Goal: Information Seeking & Learning: Learn about a topic

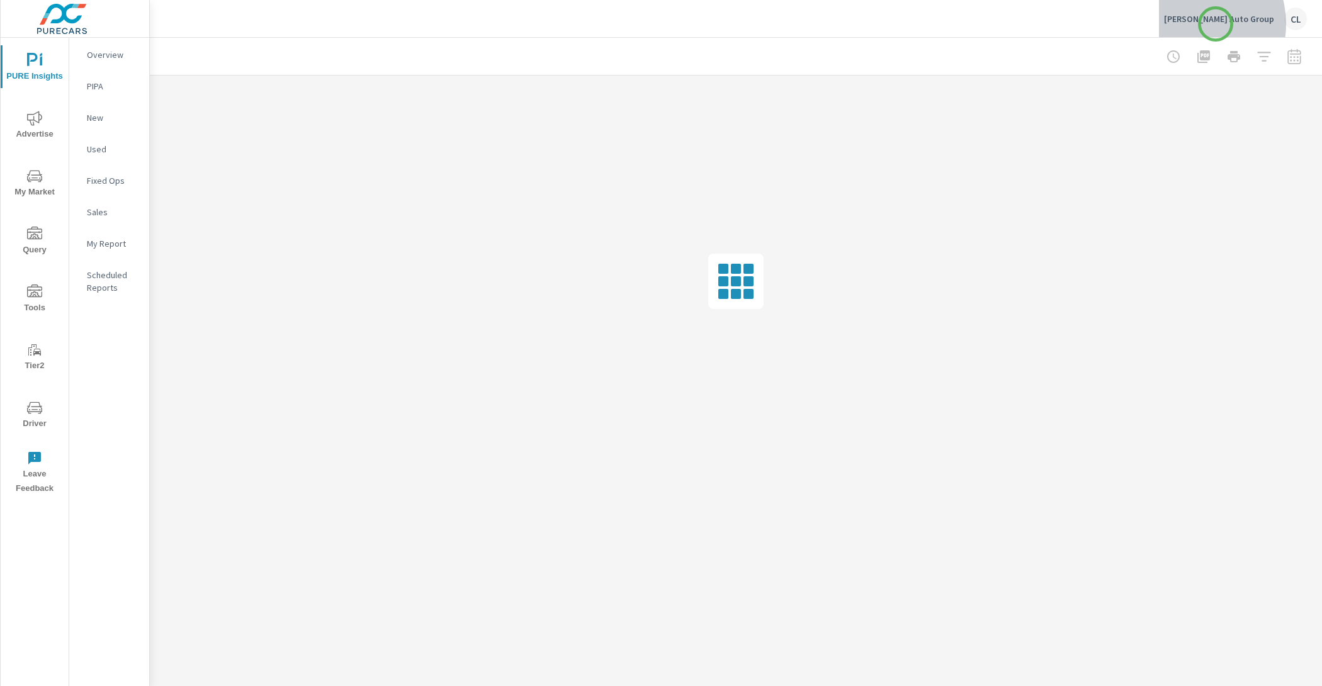
click at [1216, 24] on p "Cavender Auto Group" at bounding box center [1219, 18] width 110 height 11
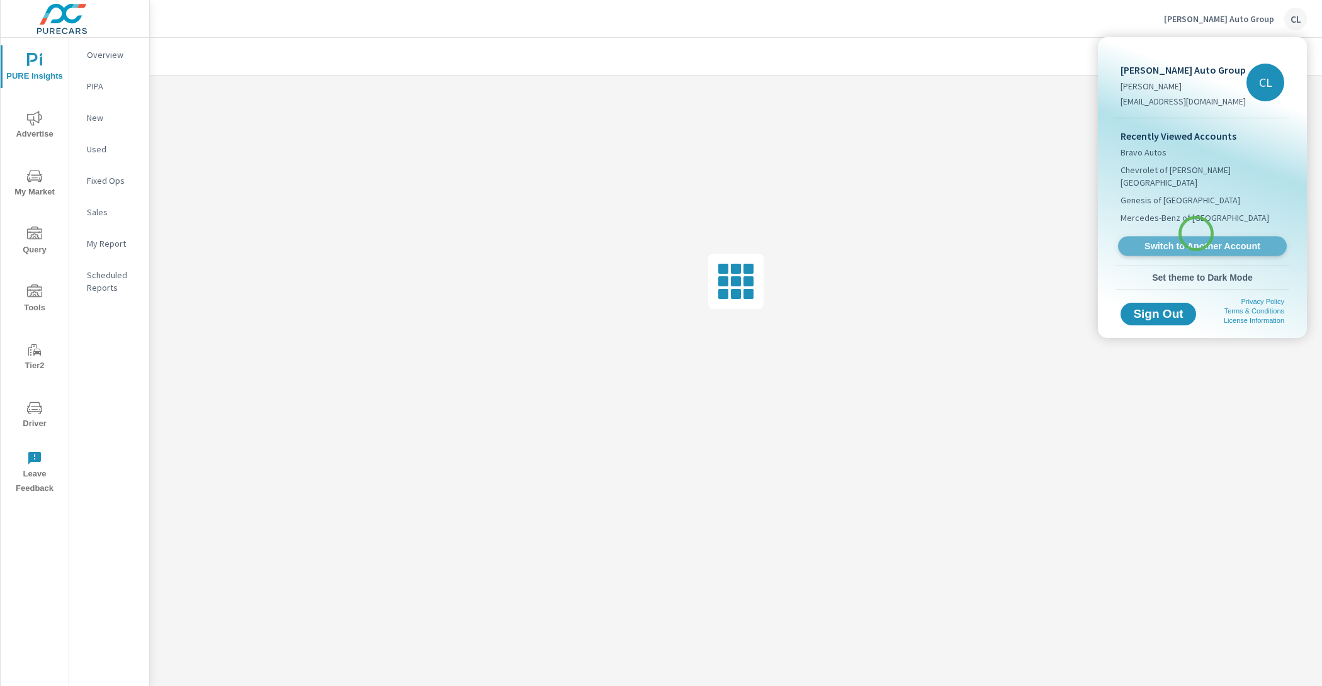
click at [1196, 241] on span "Switch to Another Account" at bounding box center [1202, 247] width 154 height 12
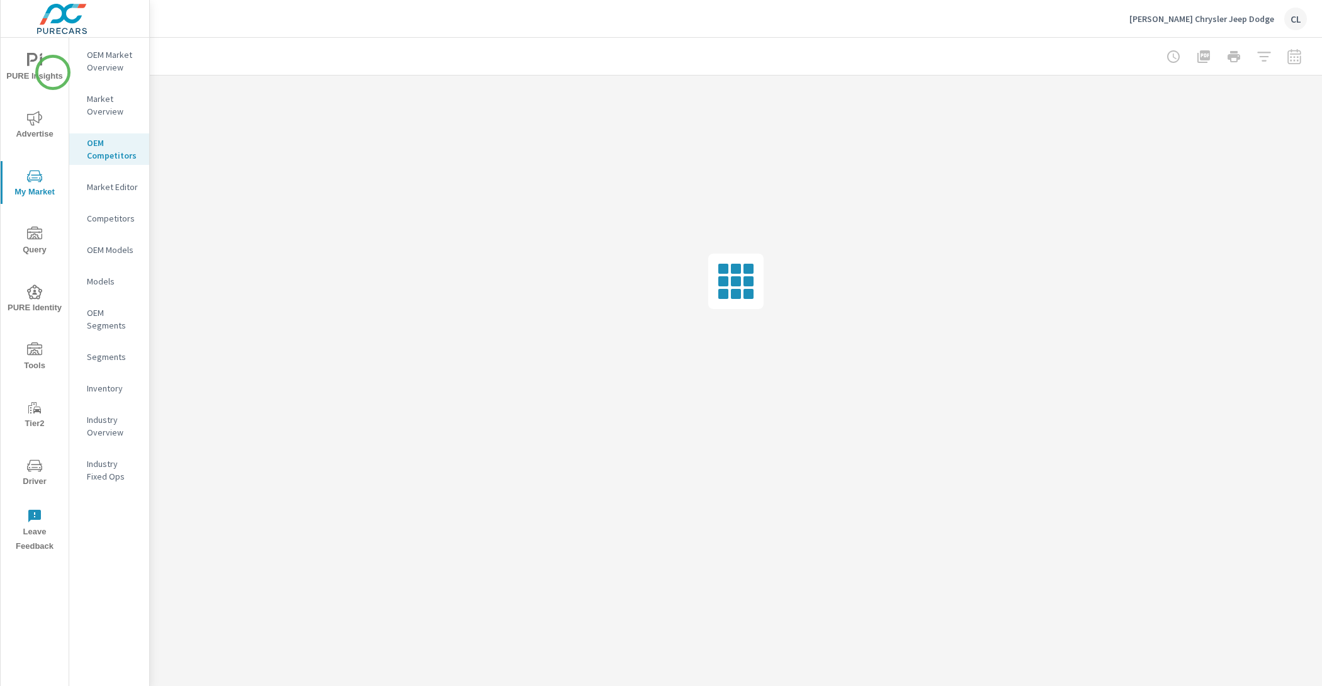
click at [52, 72] on span "PURE Insights" at bounding box center [34, 68] width 60 height 31
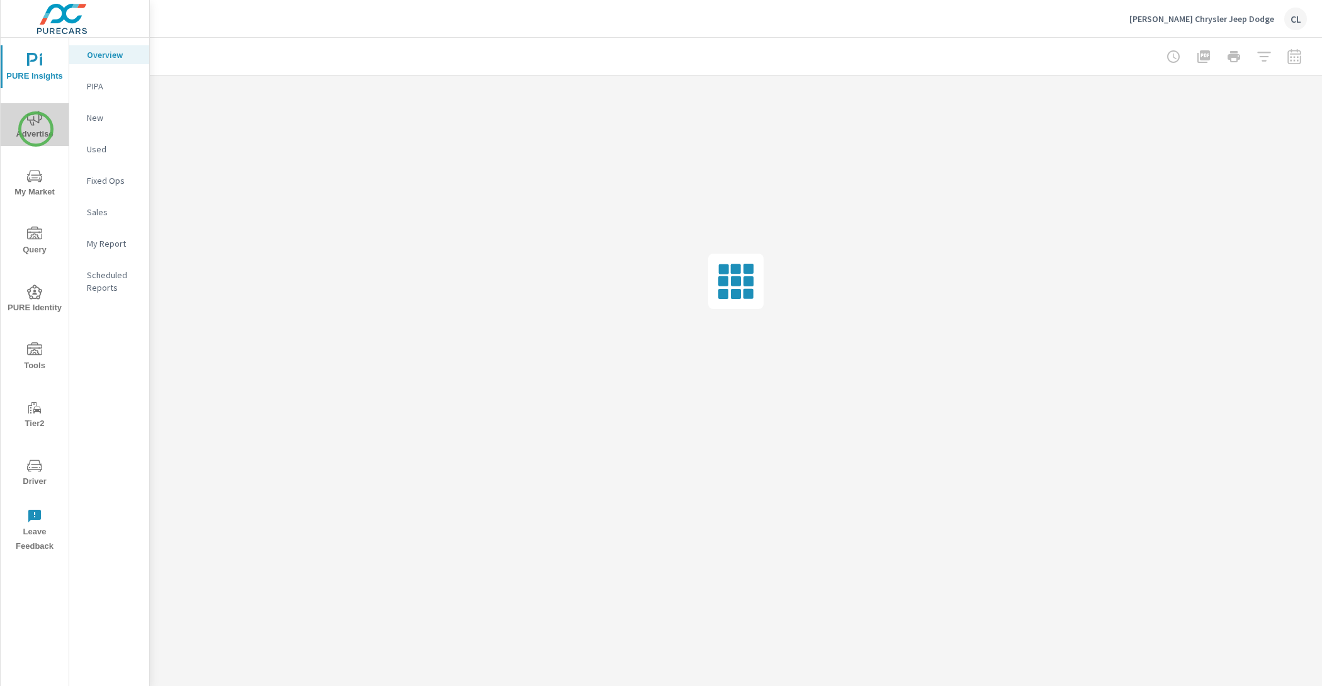
click at [36, 129] on span "Advertise" at bounding box center [34, 126] width 60 height 31
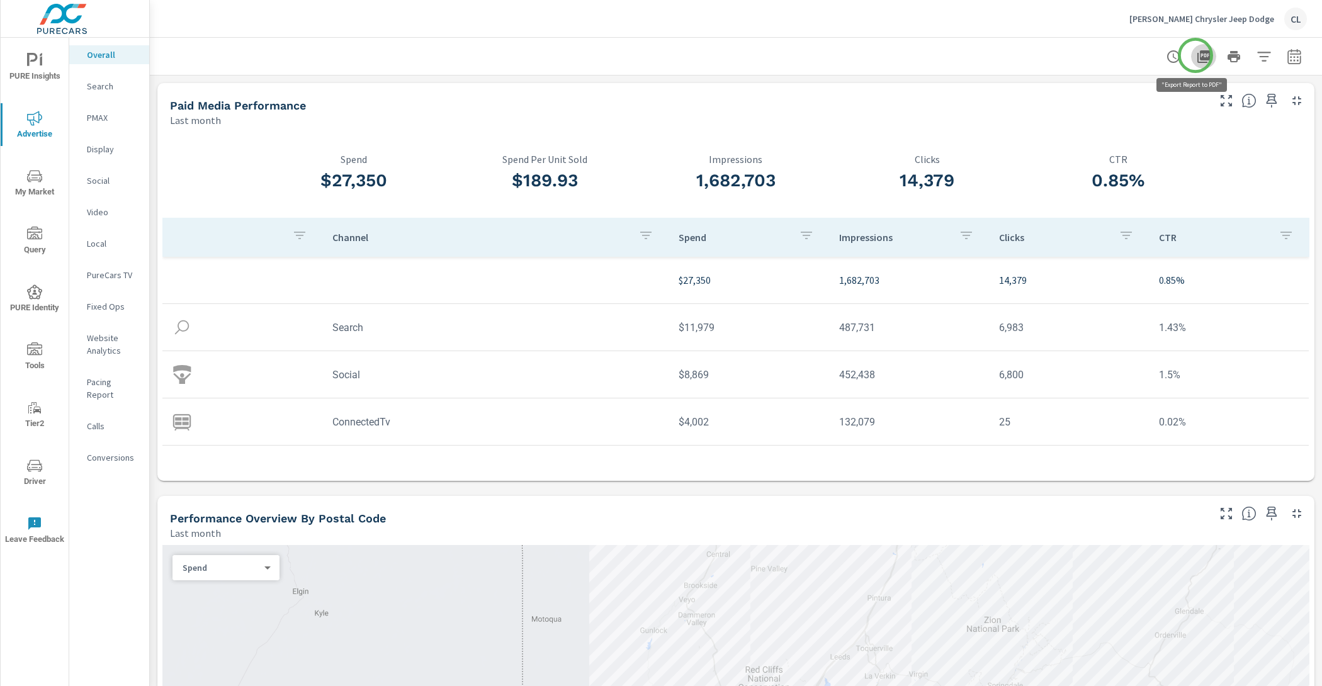
click at [1196, 55] on icon "button" at bounding box center [1203, 56] width 15 height 15
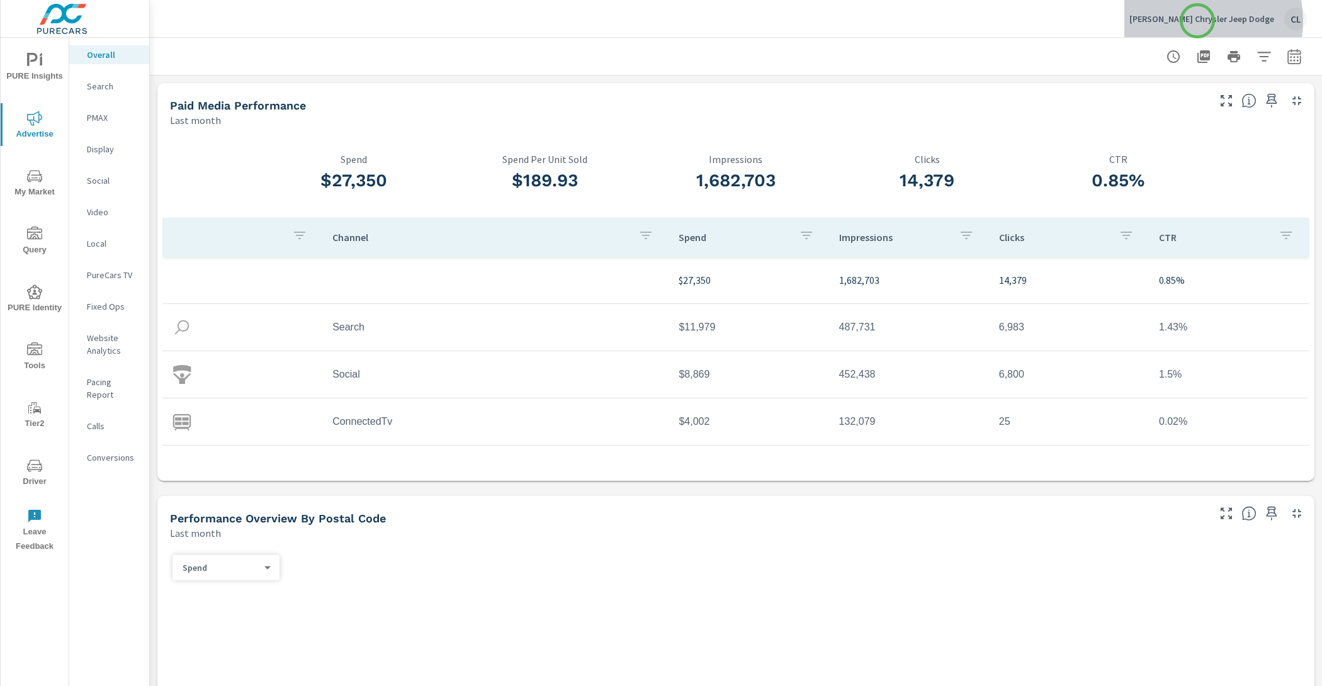
click at [1198, 21] on p "[PERSON_NAME] Chrysler Jeep Dodge" at bounding box center [1202, 18] width 145 height 11
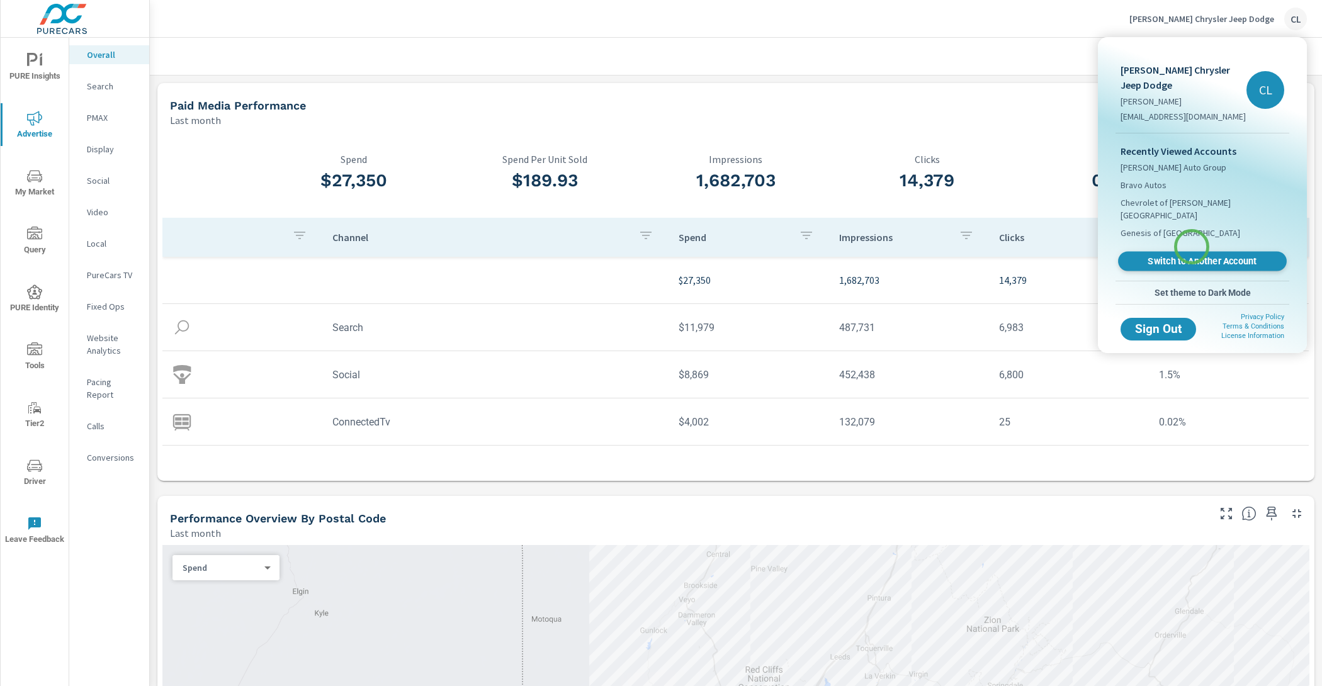
click at [1192, 256] on span "Switch to Another Account" at bounding box center [1202, 262] width 154 height 12
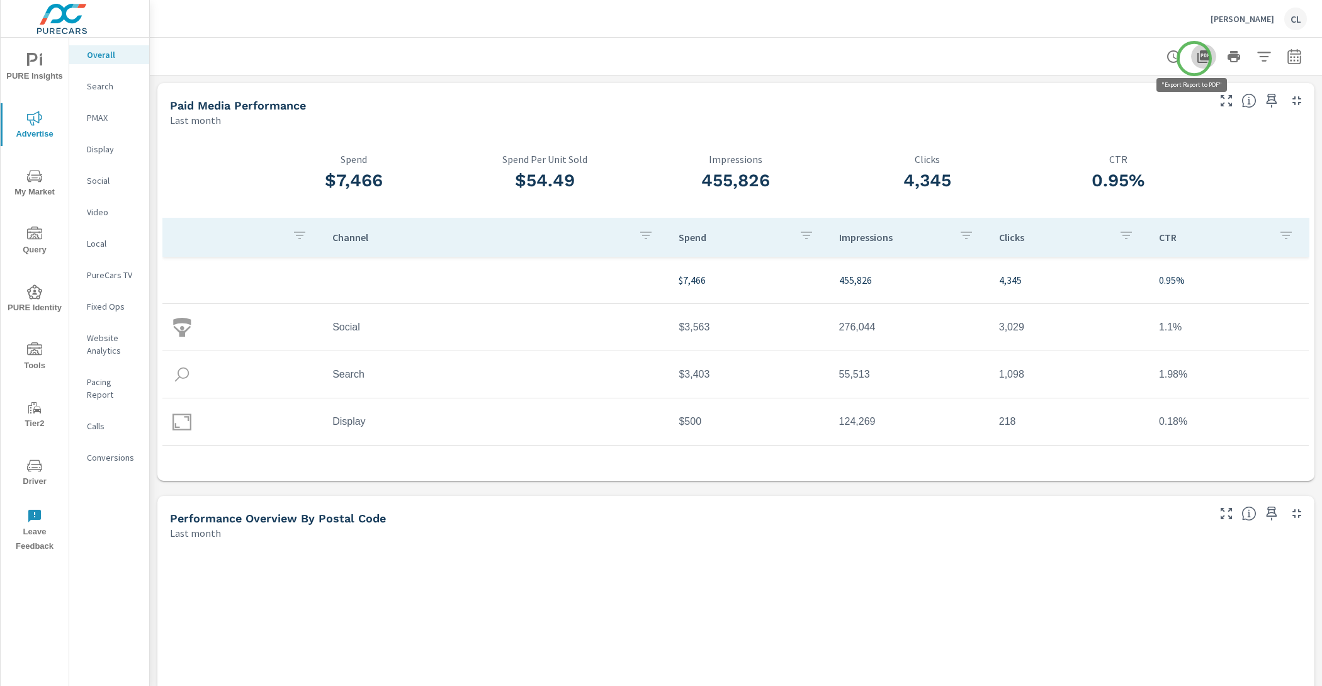
click at [1198, 59] on icon "button" at bounding box center [1204, 56] width 13 height 13
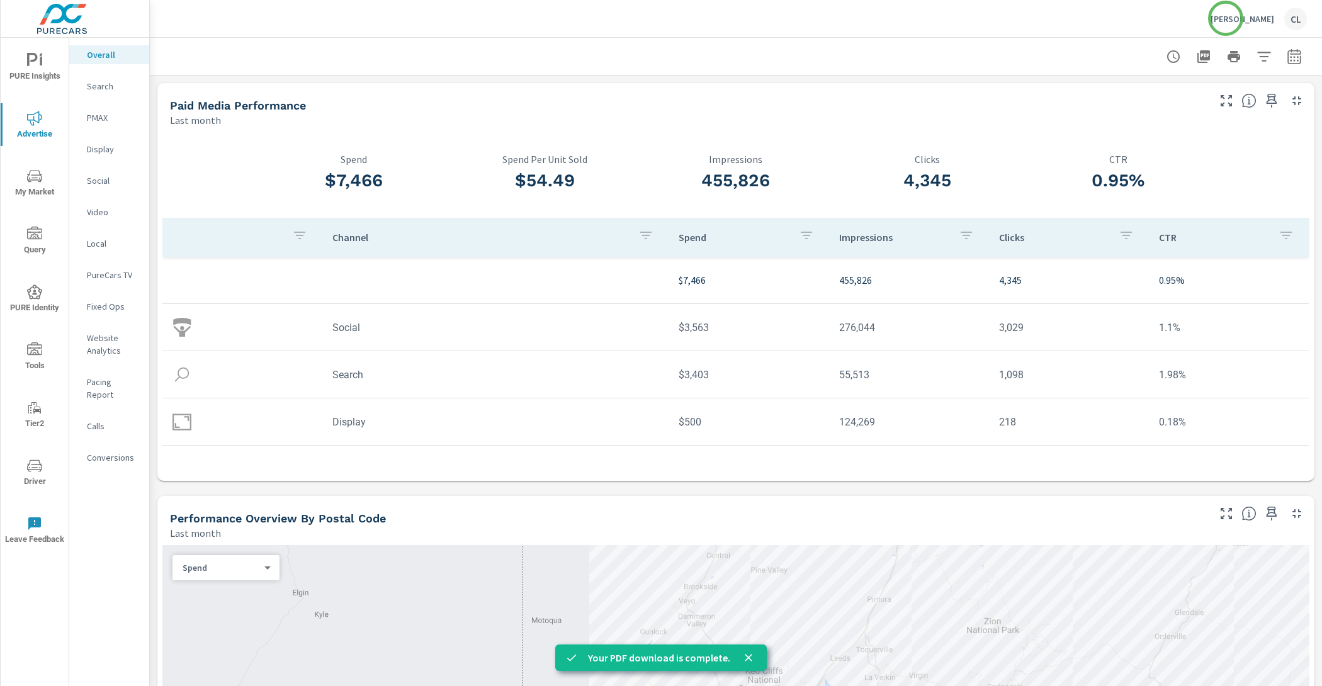
click at [1226, 18] on p "[PERSON_NAME]" at bounding box center [1243, 18] width 64 height 11
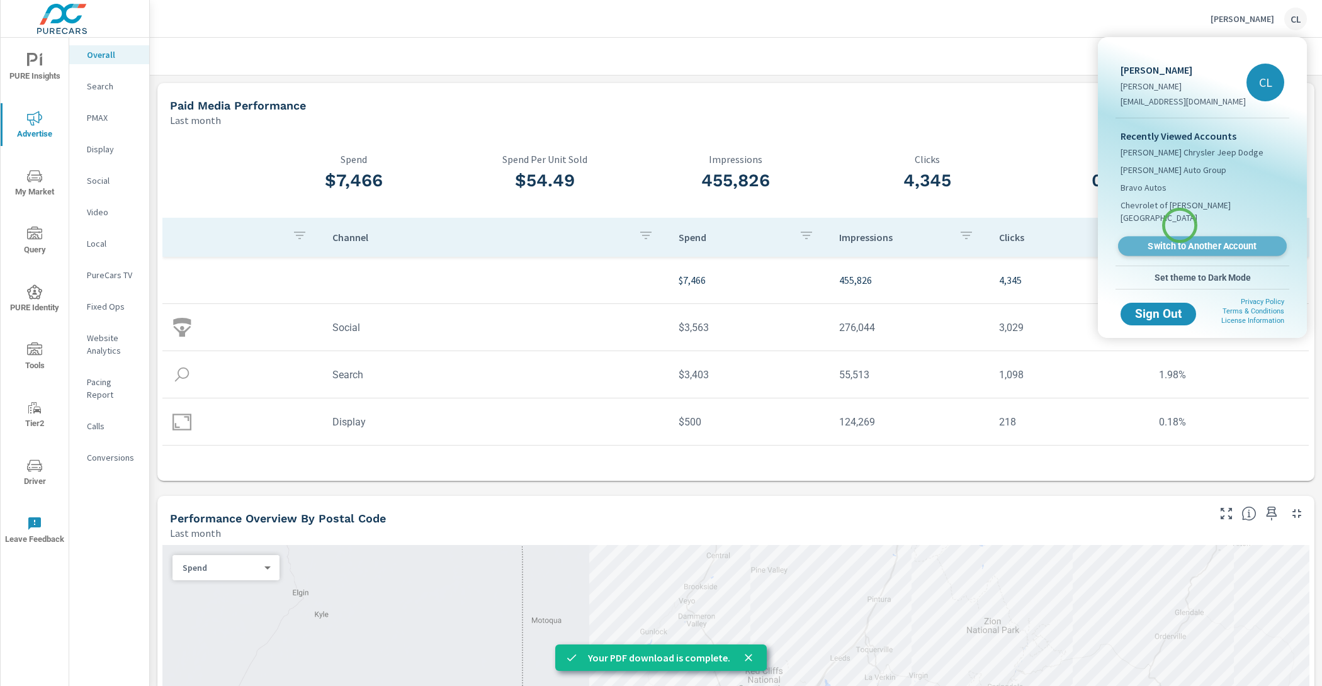
click at [1180, 237] on link "Switch to Another Account" at bounding box center [1202, 247] width 169 height 20
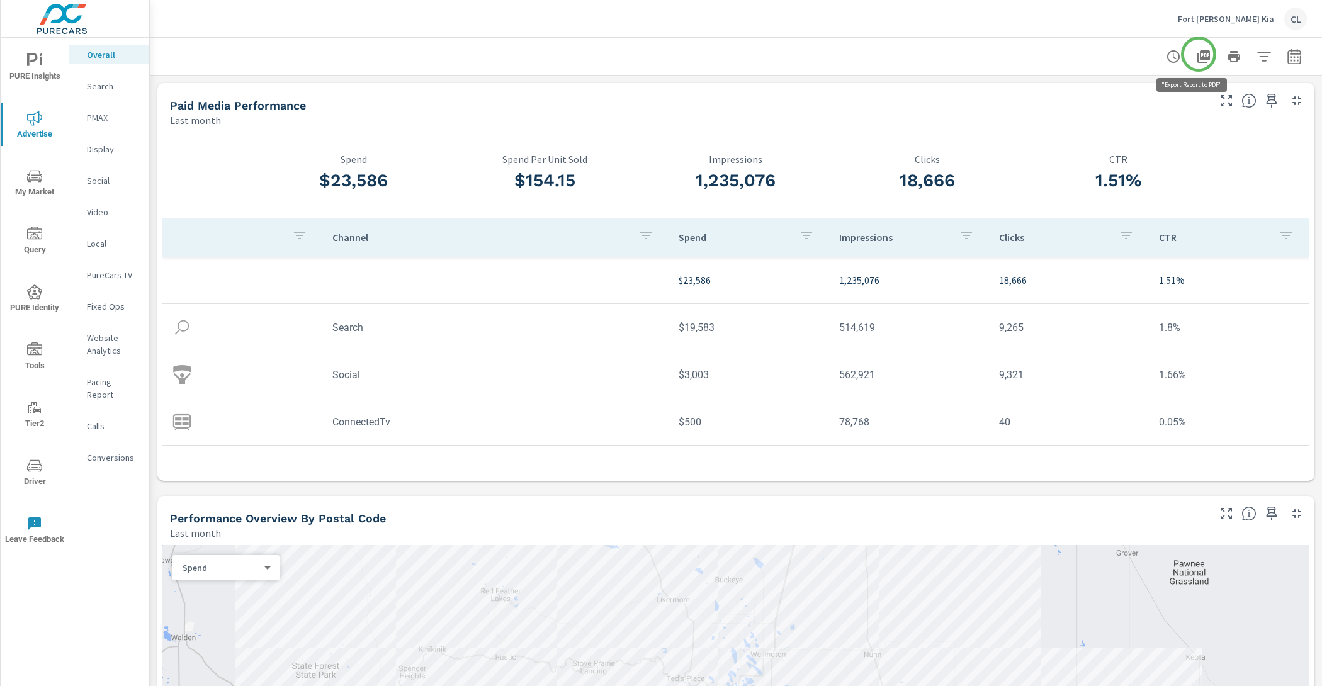
click at [1199, 54] on icon "button" at bounding box center [1203, 56] width 15 height 15
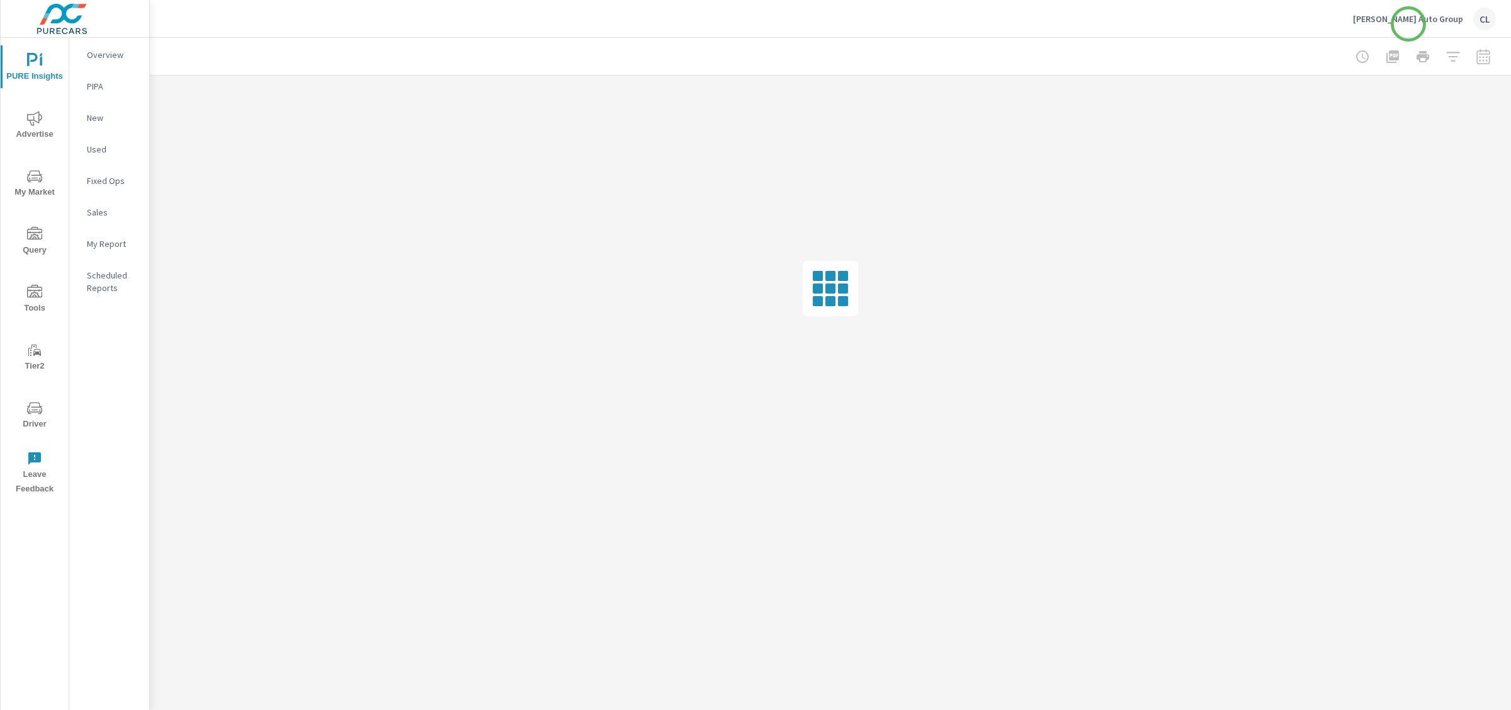
click at [1409, 24] on div "[PERSON_NAME] Auto Group CL" at bounding box center [1424, 19] width 143 height 23
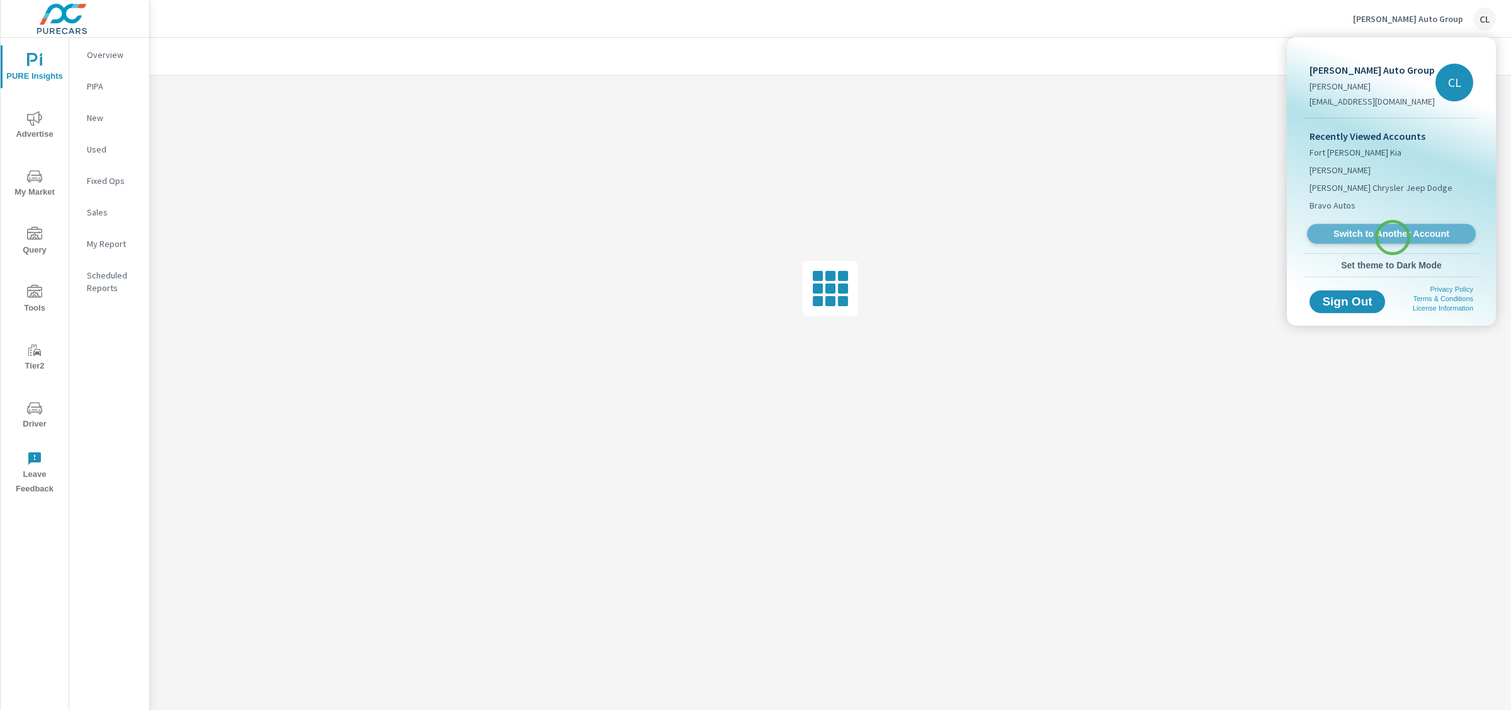
click at [1393, 237] on span "Switch to Another Account" at bounding box center [1391, 234] width 154 height 12
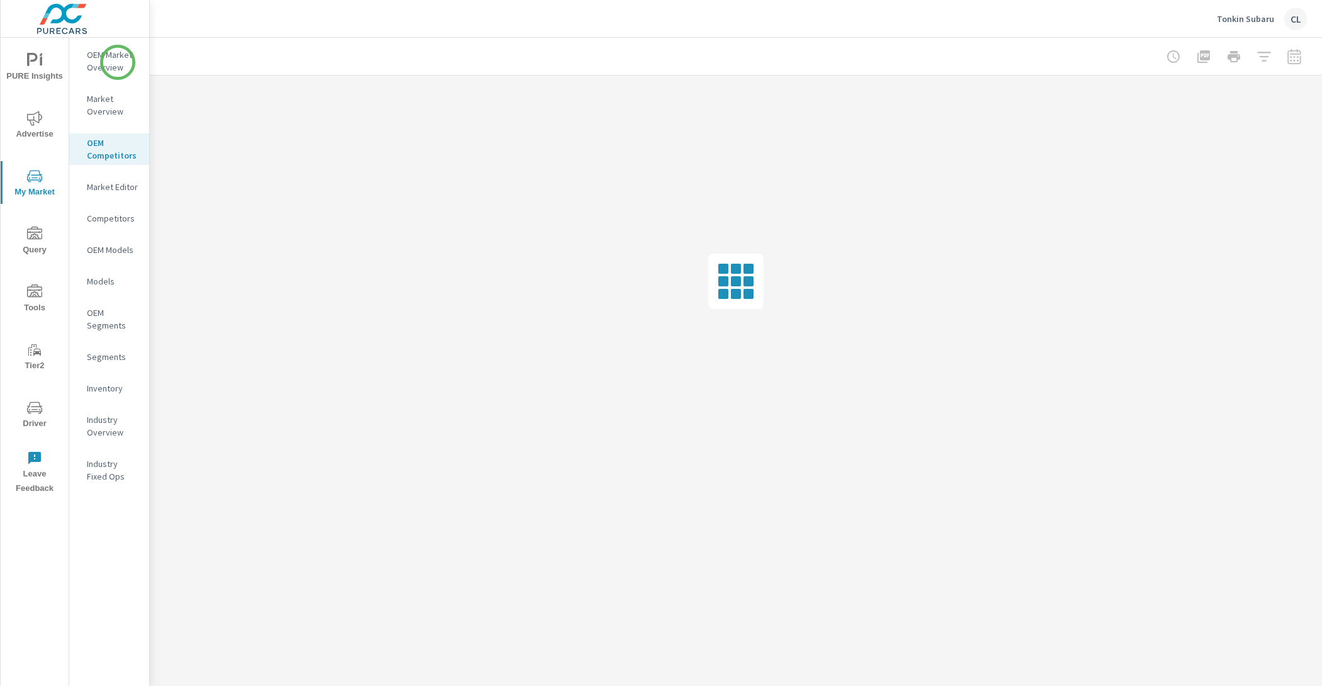
click at [118, 62] on p "OEM Market Overview" at bounding box center [113, 60] width 52 height 25
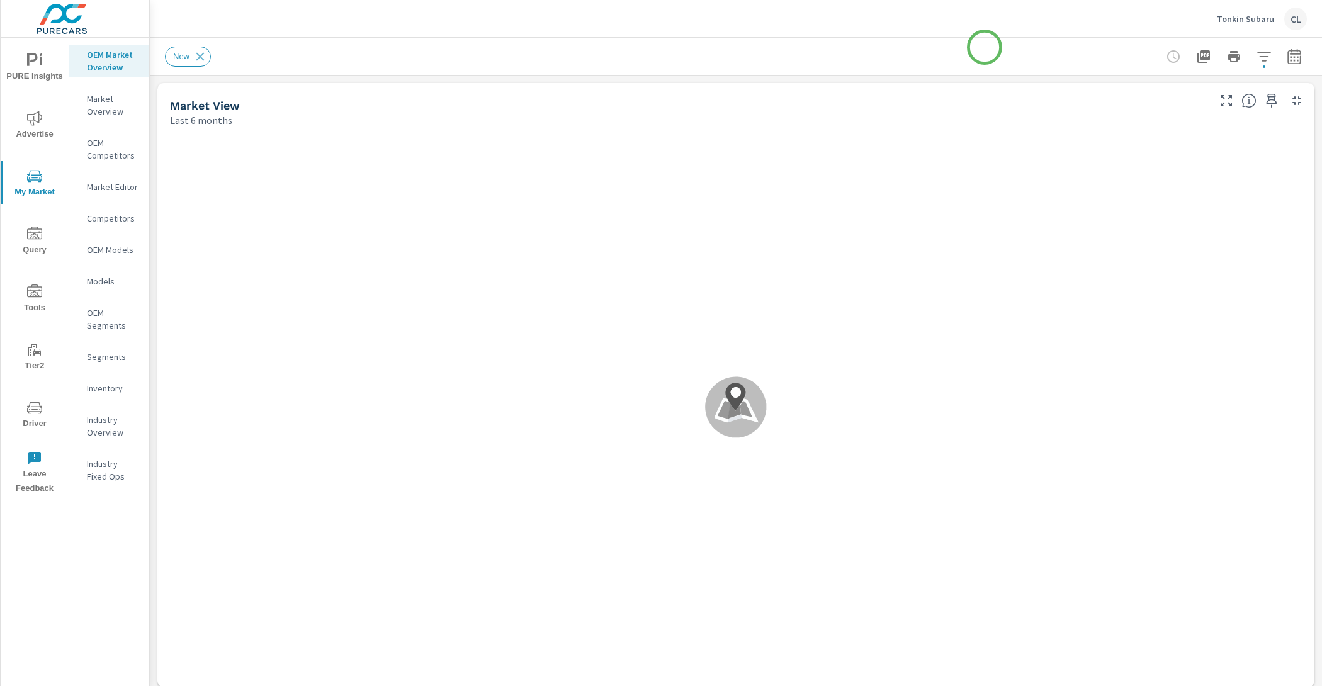
scroll to position [1, 0]
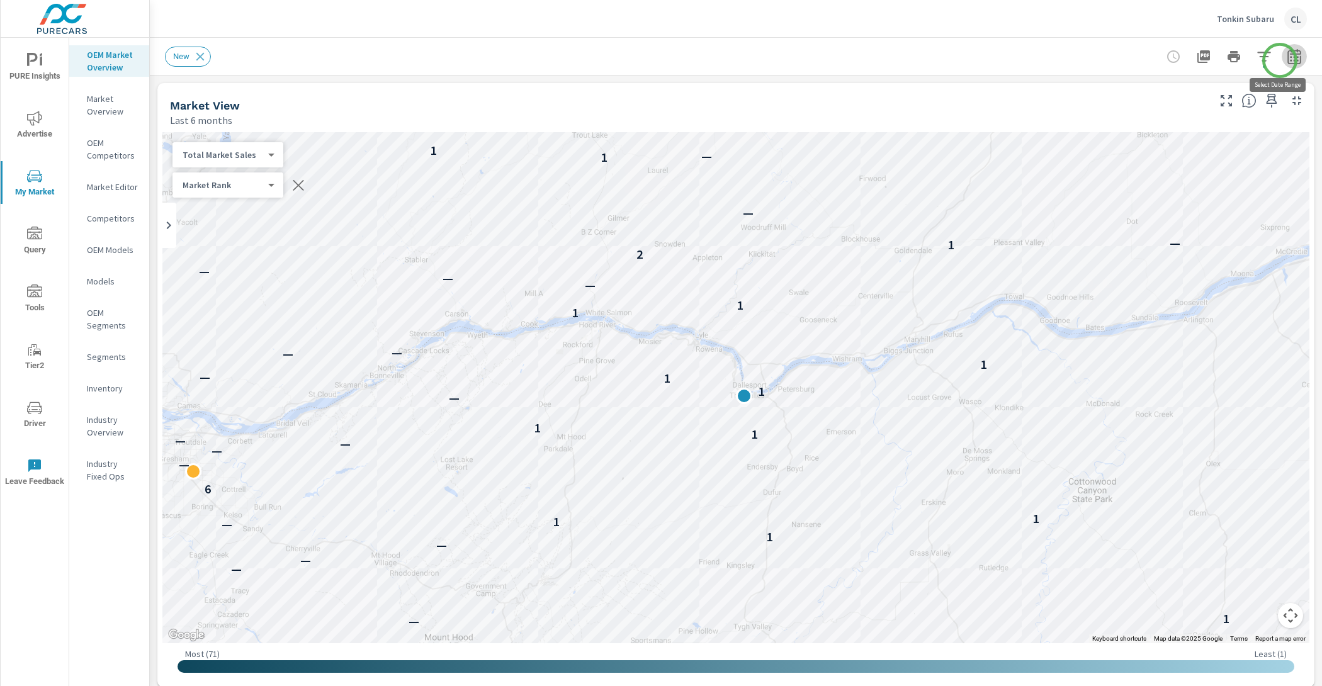
click at [1290, 60] on icon "button" at bounding box center [1294, 58] width 8 height 5
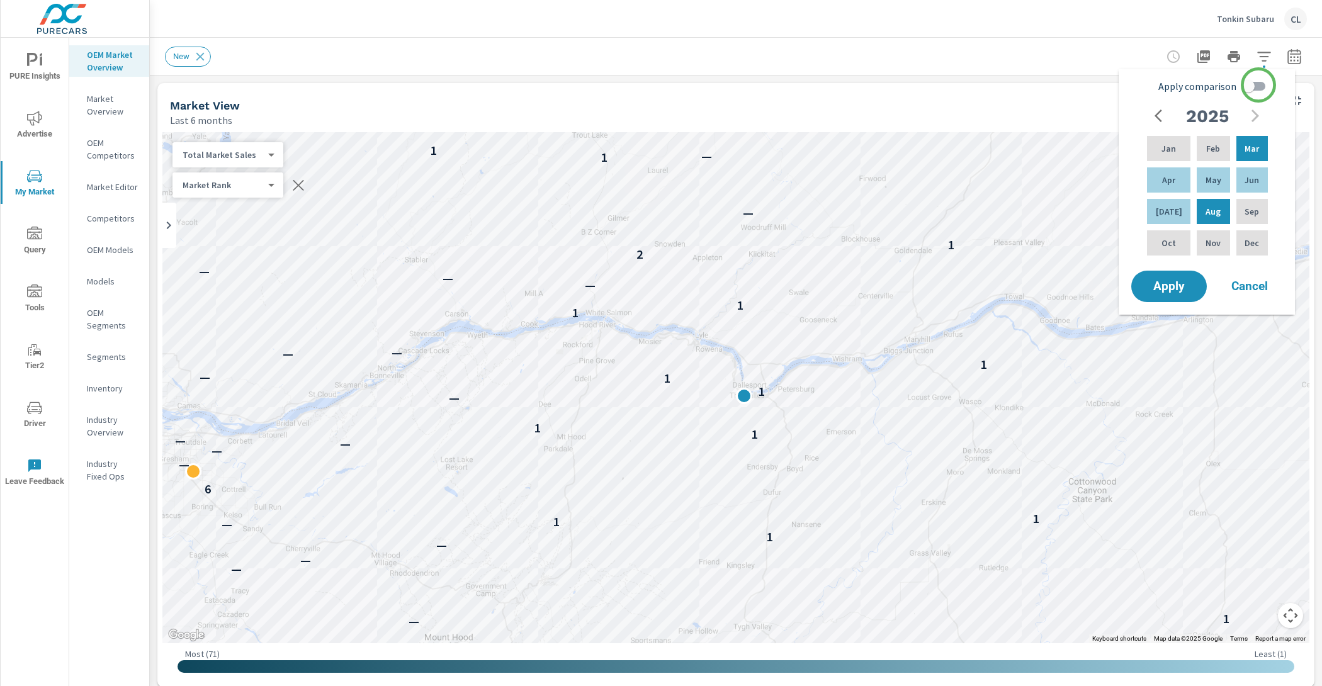
click at [1259, 85] on input "Apply comparison" at bounding box center [1249, 86] width 72 height 24
checkbox input "true"
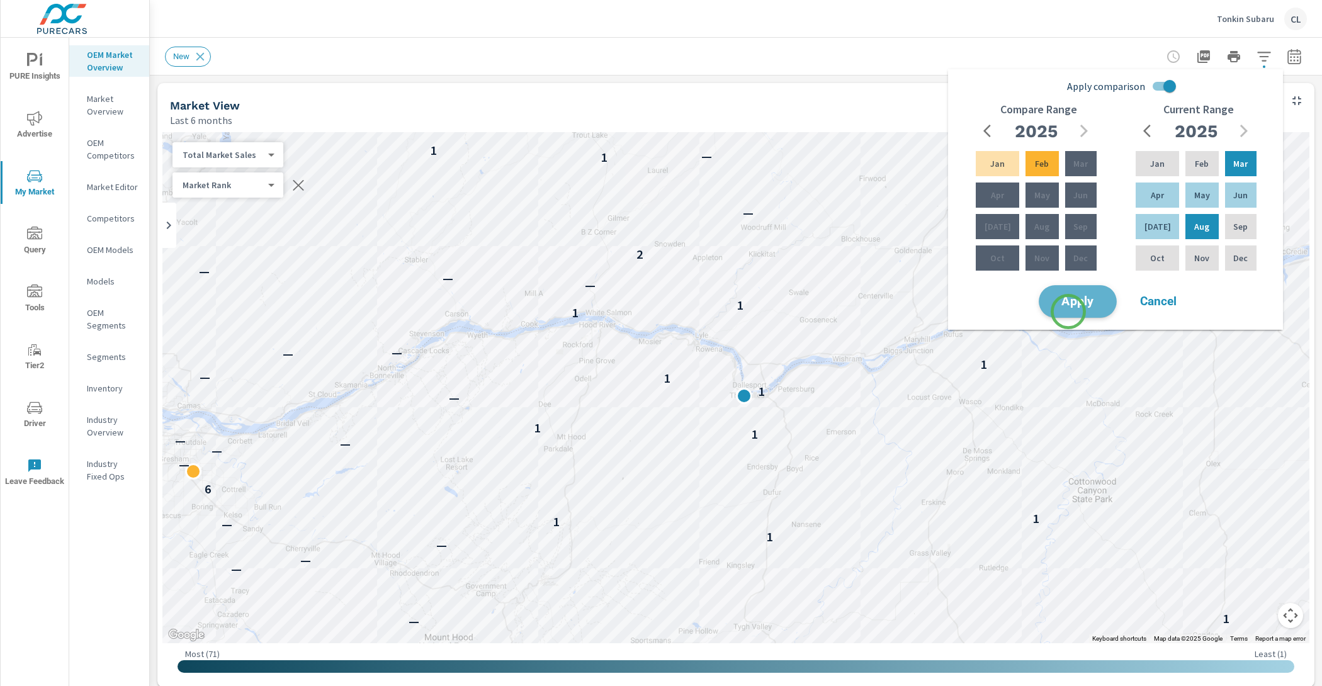
click at [1069, 312] on button "Apply" at bounding box center [1078, 301] width 78 height 33
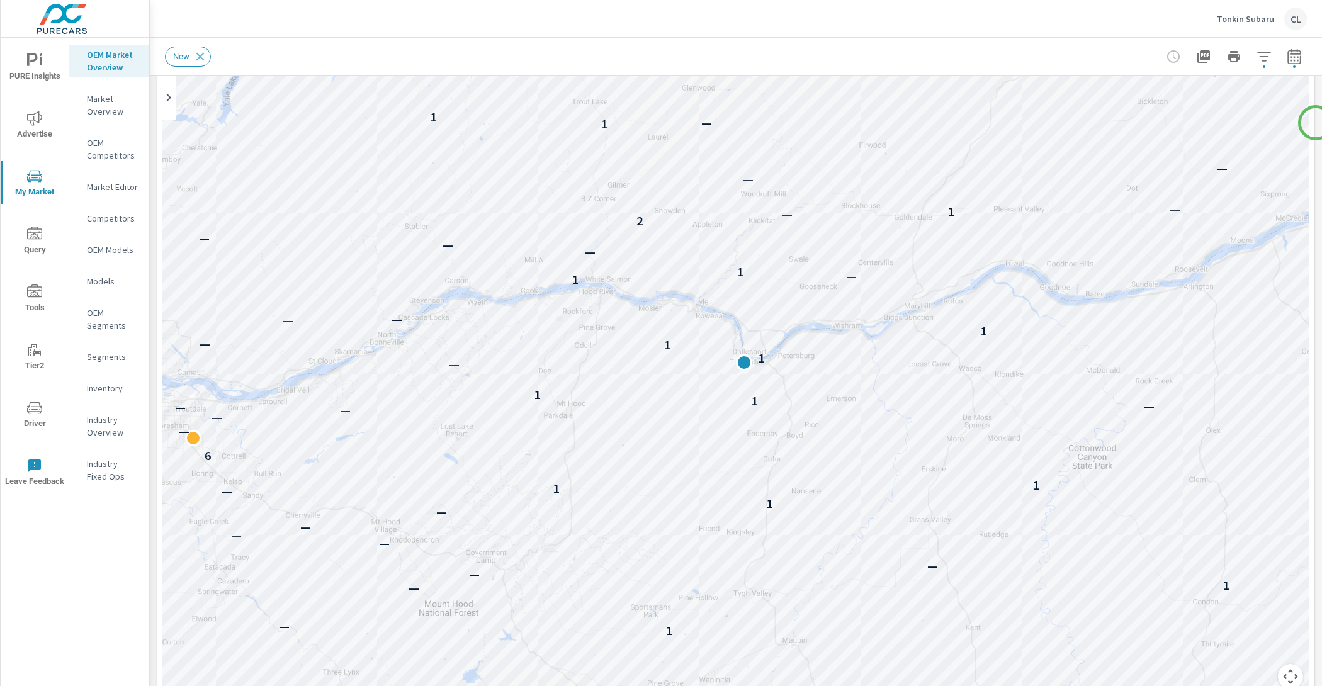
scroll to position [178, 0]
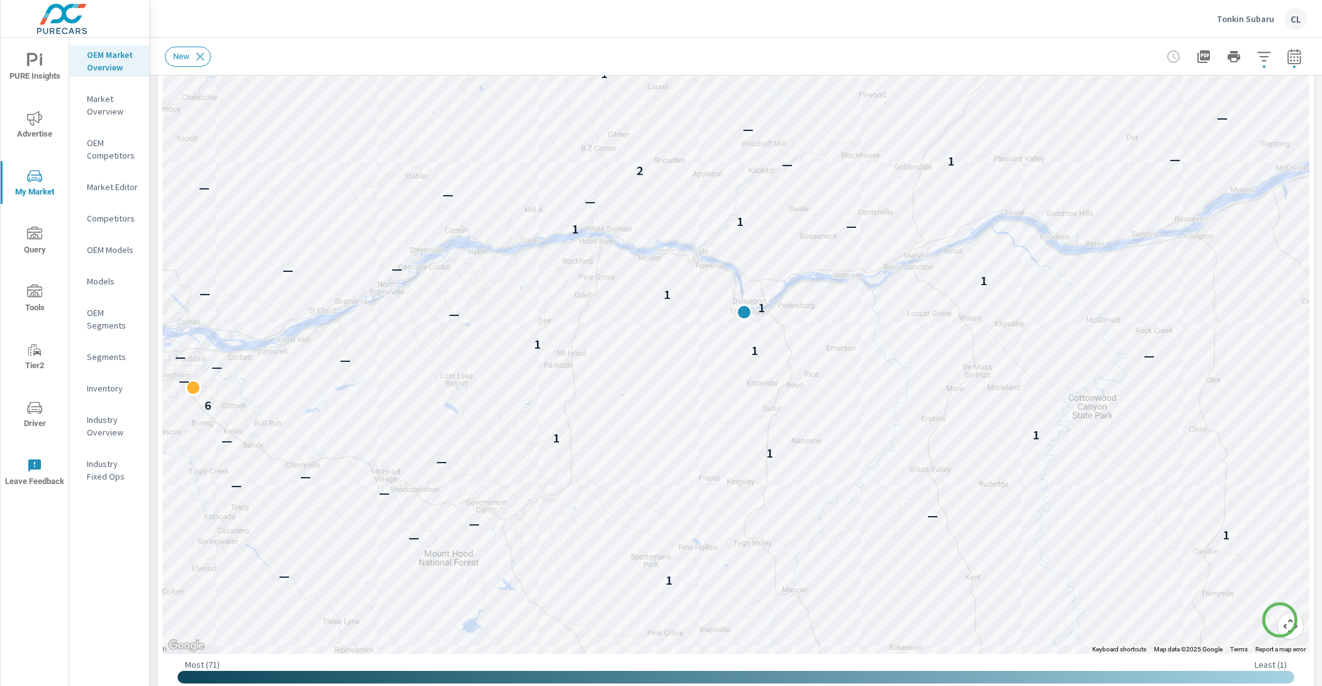
click at [1280, 620] on button "Map camera controls" at bounding box center [1290, 626] width 25 height 25
click at [1248, 623] on button "Zoom out" at bounding box center [1259, 626] width 25 height 25
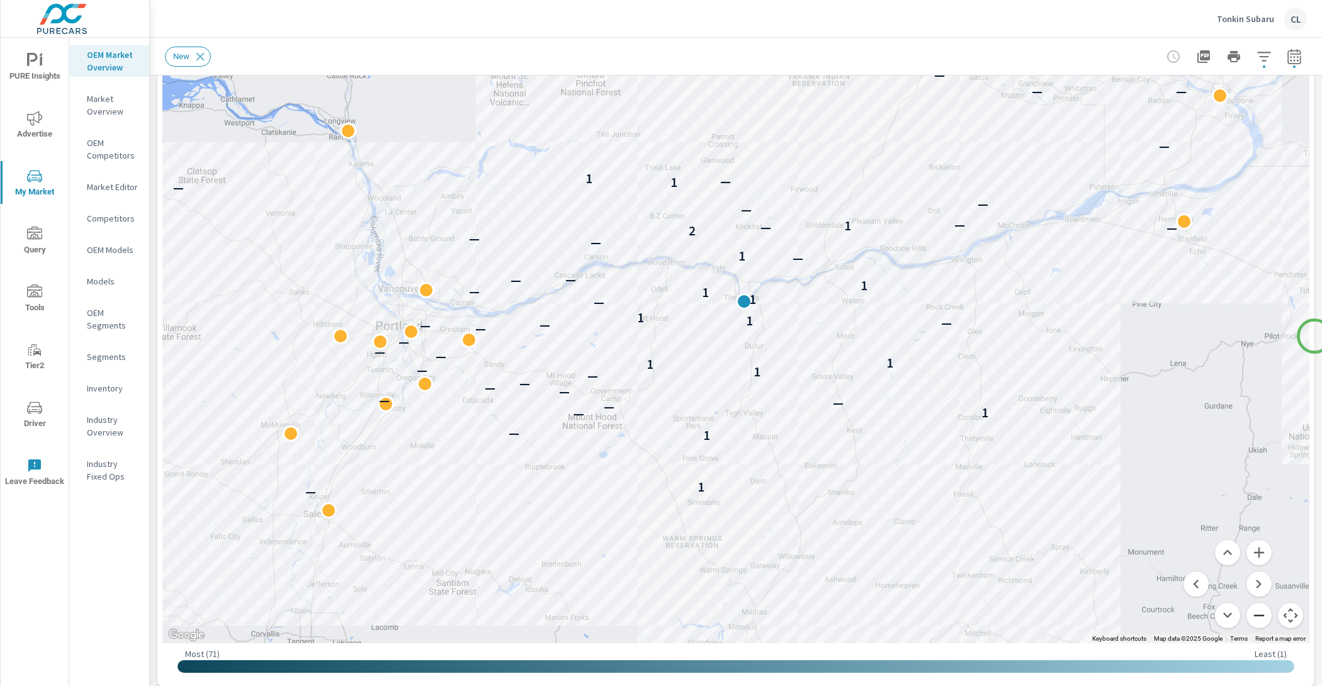
scroll to position [186, 0]
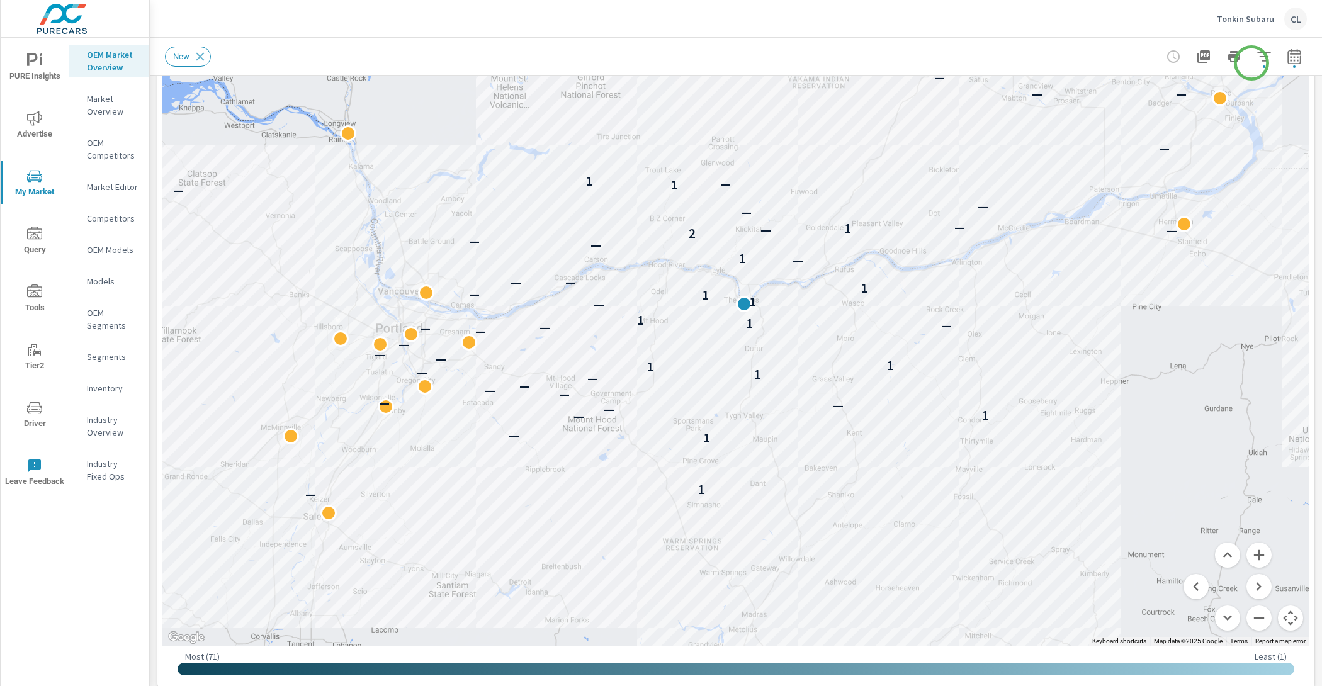
click at [1257, 62] on icon "button" at bounding box center [1264, 56] width 15 height 15
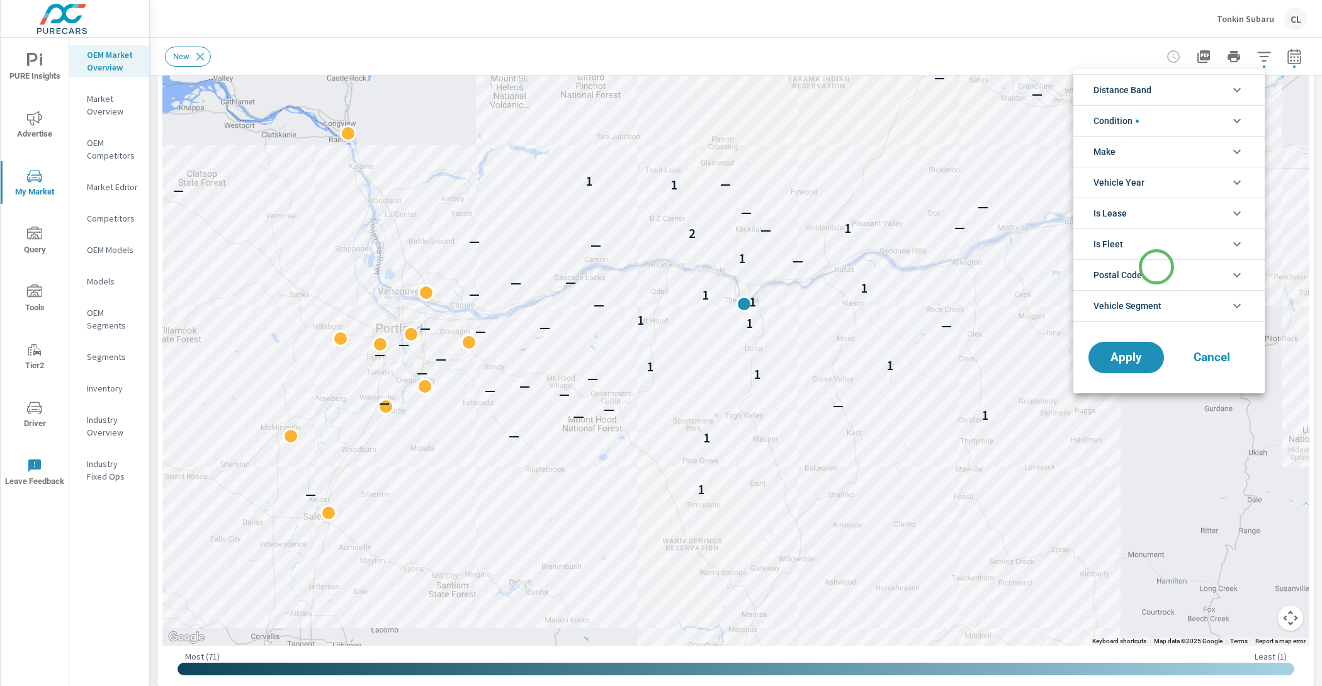
click at [1157, 267] on li "Postal Code" at bounding box center [1169, 274] width 191 height 31
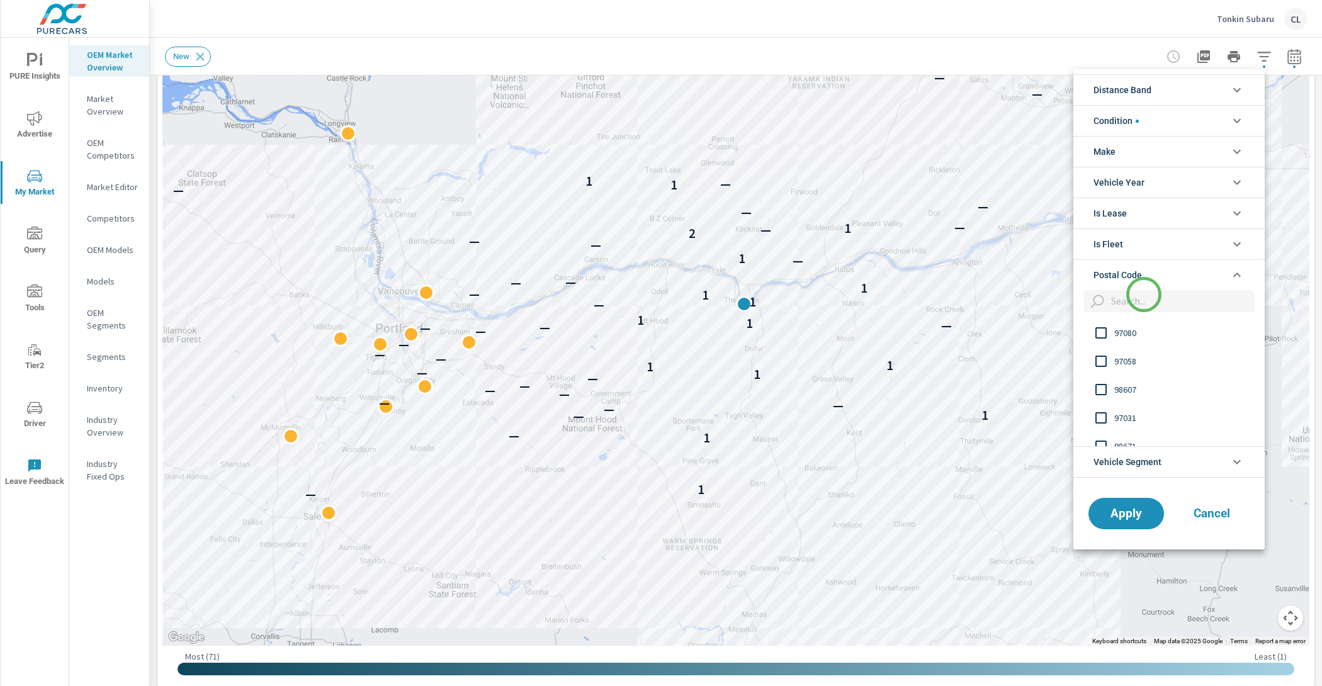
click at [1143, 302] on input "filter options" at bounding box center [1180, 301] width 149 height 22
type input "98672"
click at [1126, 329] on span "98672" at bounding box center [1183, 333] width 138 height 15
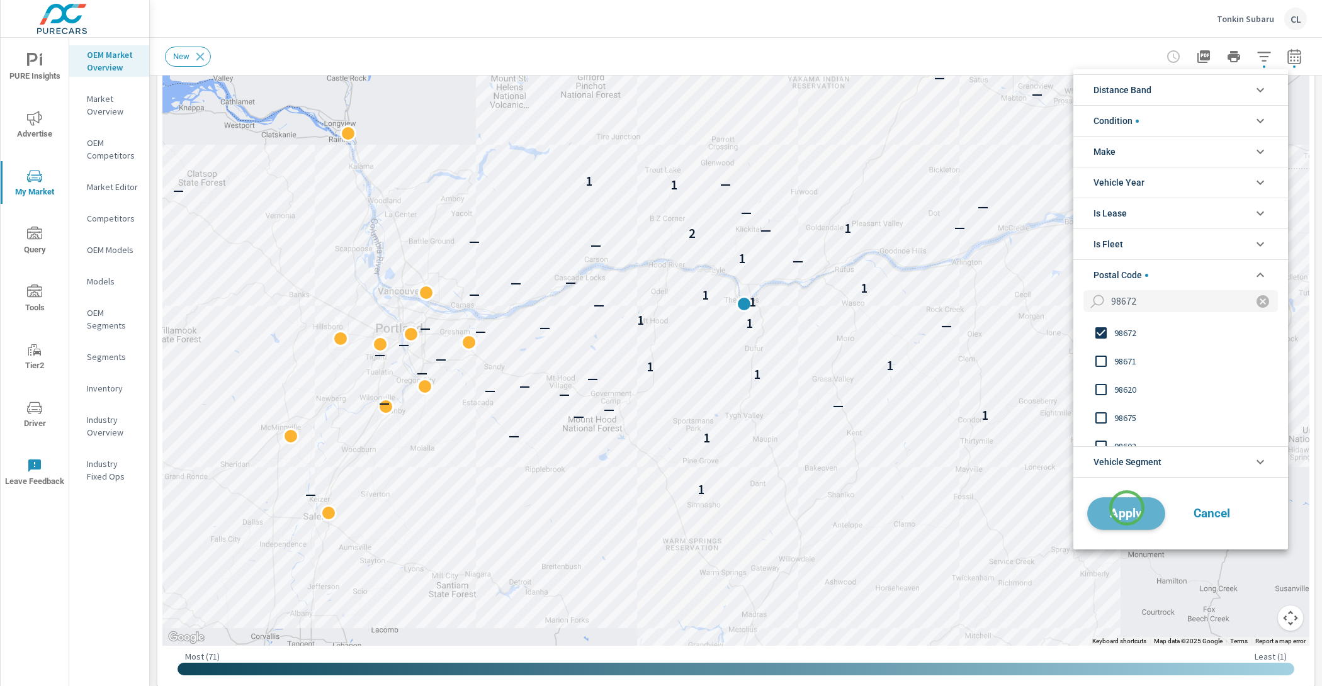
click at [1127, 508] on span "Apply" at bounding box center [1127, 513] width 52 height 12
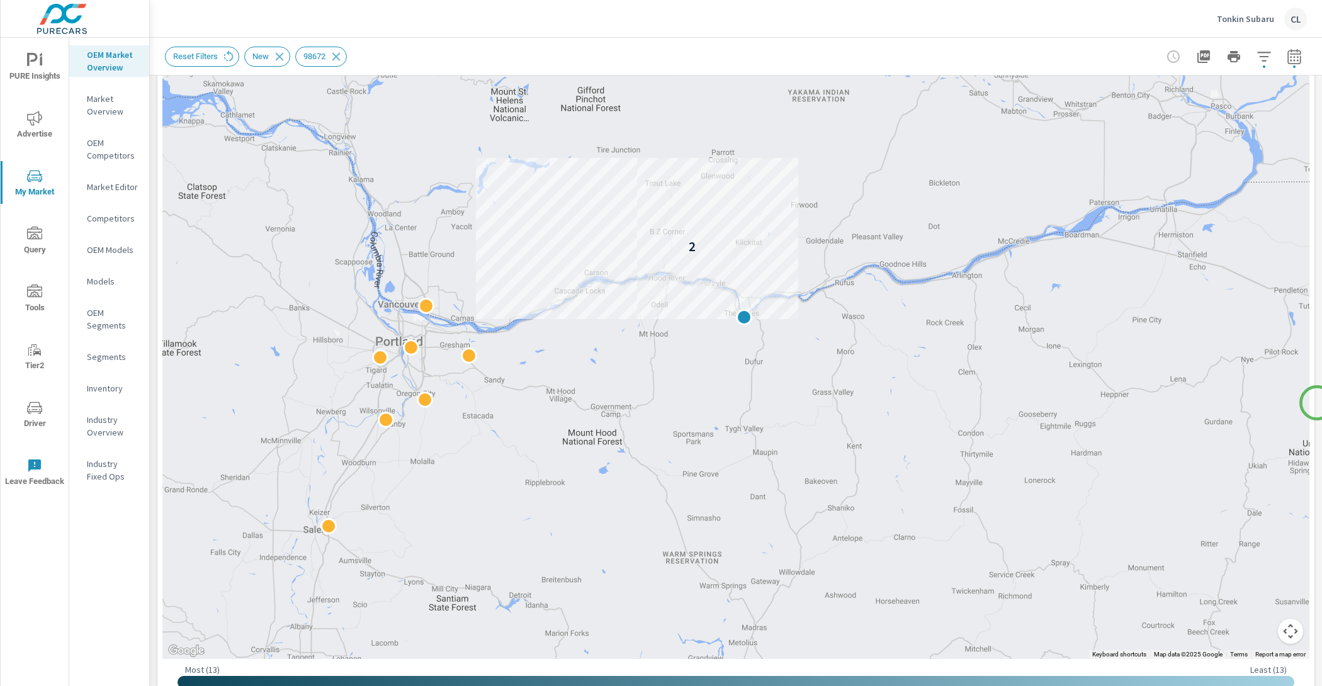
scroll to position [137, 0]
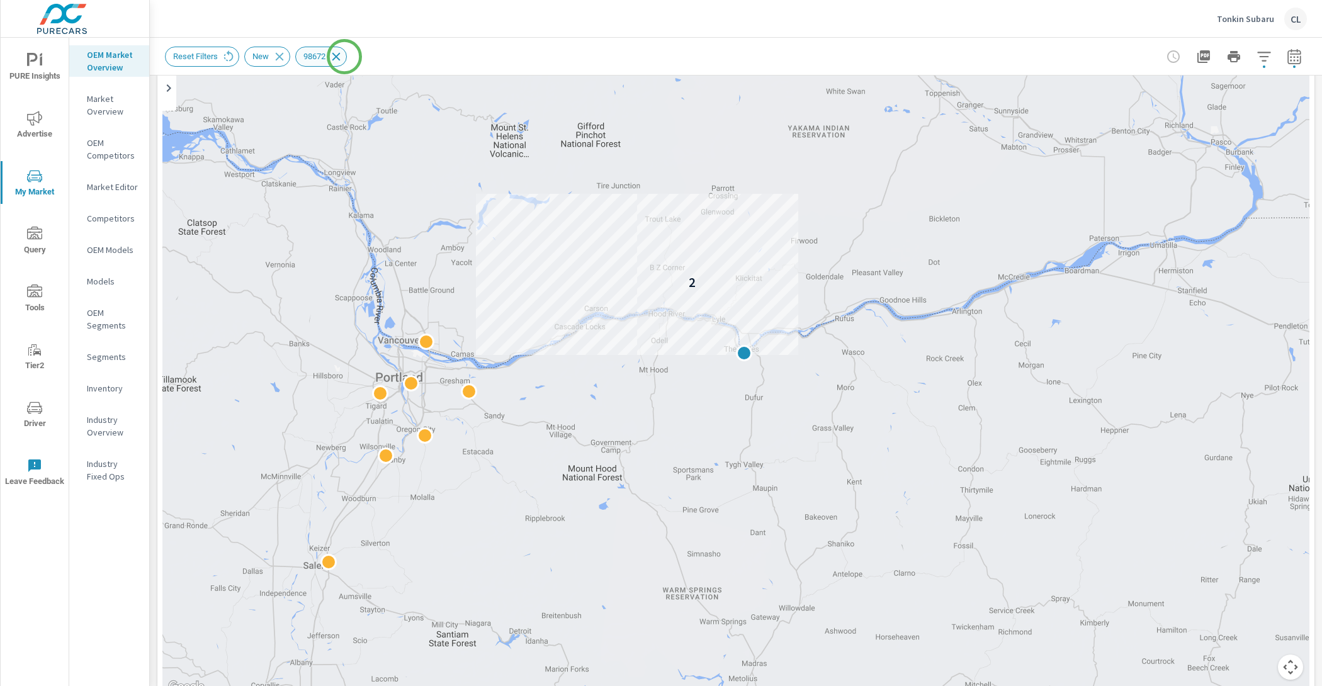
click at [343, 57] on icon at bounding box center [336, 57] width 14 height 14
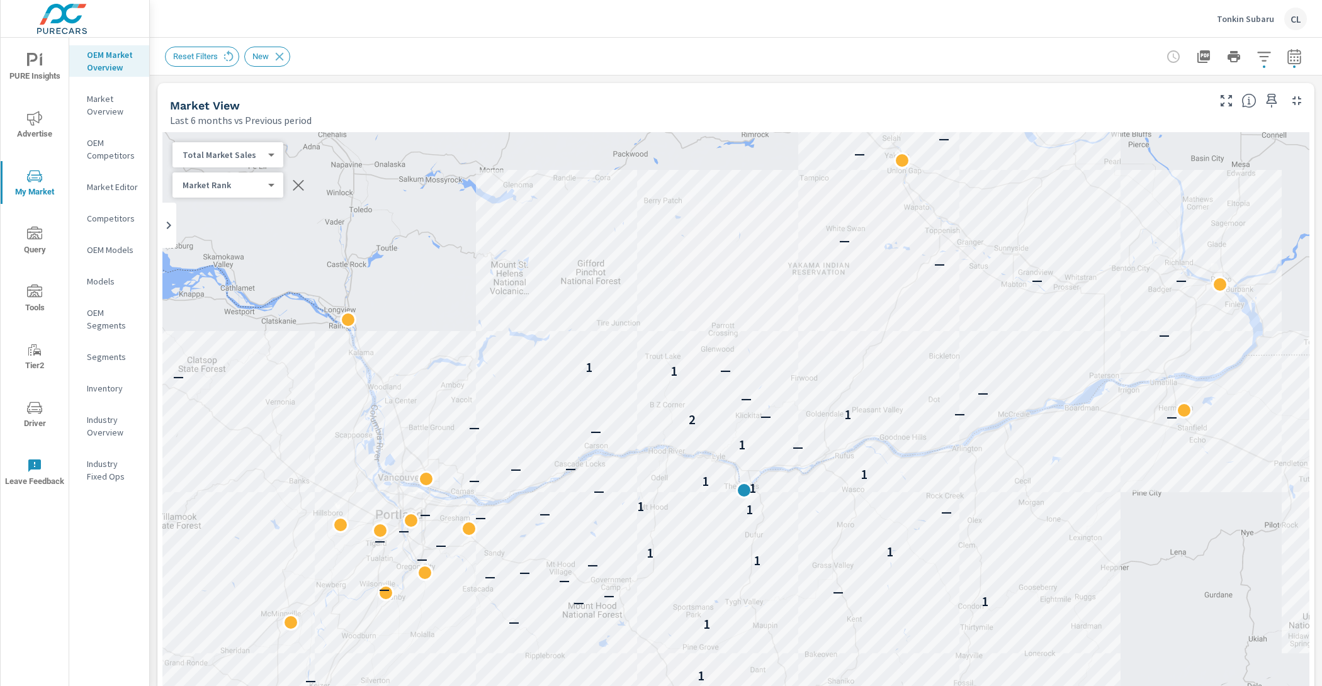
scroll to position [1, 0]
